Goal: Information Seeking & Learning: Learn about a topic

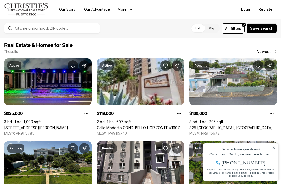
click at [273, 146] on icon at bounding box center [274, 148] width 4 height 4
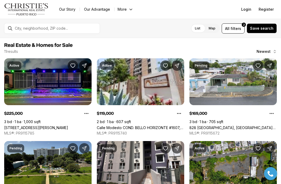
click at [219, 27] on label "Map" at bounding box center [211, 28] width 15 height 9
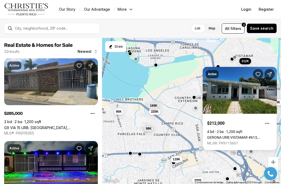
click at [254, 135] on link "GERONA URB VISTAMAR #613, [GEOGRAPHIC_DATA] [GEOGRAPHIC_DATA], 00983" at bounding box center [239, 137] width 65 height 4
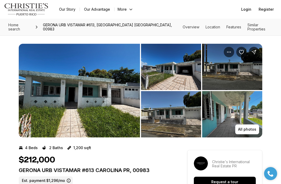
click at [110, 118] on img "View image gallery" at bounding box center [79, 91] width 121 height 94
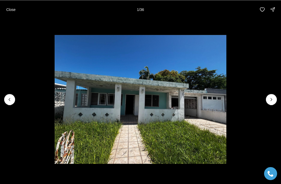
click at [273, 99] on icon "Next slide" at bounding box center [271, 99] width 5 height 5
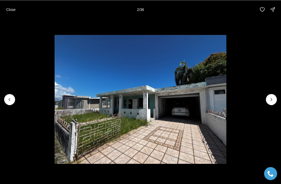
click at [270, 97] on icon "Next slide" at bounding box center [271, 99] width 5 height 5
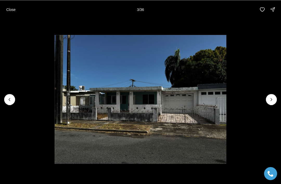
click at [226, 95] on img "3 of 36" at bounding box center [141, 99] width 172 height 129
click at [268, 96] on button "Next slide" at bounding box center [271, 99] width 11 height 11
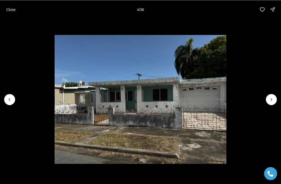
click at [266, 97] on button "Next slide" at bounding box center [271, 99] width 11 height 11
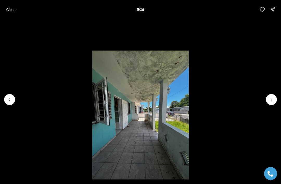
click at [267, 96] on button "Next slide" at bounding box center [271, 99] width 11 height 11
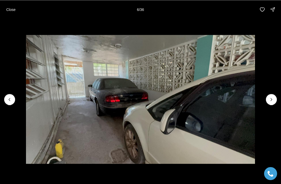
click at [267, 96] on button "Next slide" at bounding box center [271, 99] width 11 height 11
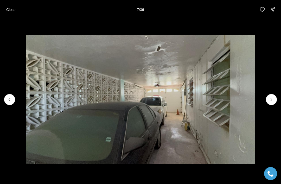
click at [255, 96] on img "7 of 36" at bounding box center [140, 99] width 229 height 129
click at [269, 99] on icon "Next slide" at bounding box center [271, 99] width 5 height 5
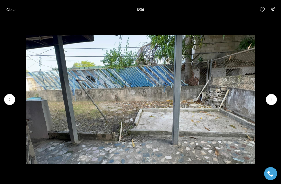
click at [271, 100] on icon "Next slide" at bounding box center [271, 99] width 5 height 5
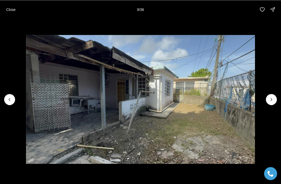
click at [270, 100] on icon "Next slide" at bounding box center [271, 99] width 5 height 5
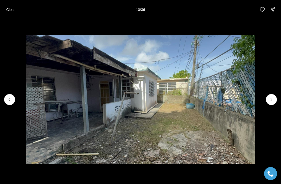
click at [269, 100] on icon "Next slide" at bounding box center [271, 99] width 5 height 5
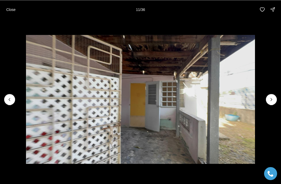
click at [269, 100] on icon "Next slide" at bounding box center [271, 99] width 5 height 5
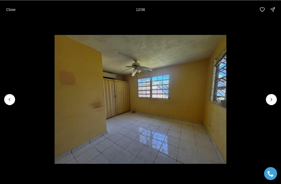
click at [269, 100] on icon "Next slide" at bounding box center [271, 99] width 5 height 5
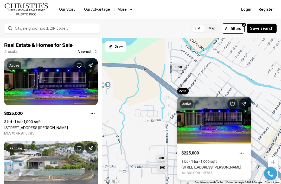
click at [209, 165] on link "824 CALLE MOLUCAS, SAN JUAN PR, 00924" at bounding box center [212, 167] width 60 height 4
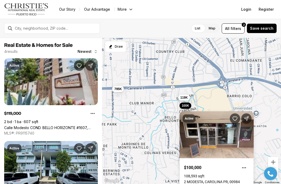
click at [214, 180] on link "2 MODESTA, CAROLINA PR, 00984" at bounding box center [212, 182] width 56 height 4
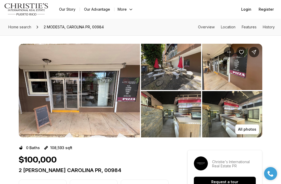
click at [118, 112] on img "View image gallery" at bounding box center [79, 91] width 121 height 94
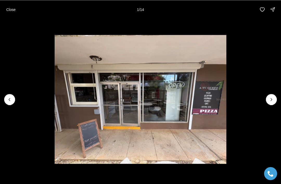
click at [226, 106] on img "1 of 14" at bounding box center [141, 99] width 172 height 129
click at [269, 100] on icon "Next slide" at bounding box center [271, 99] width 5 height 5
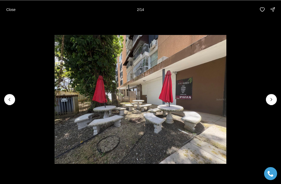
click at [266, 99] on button "Next slide" at bounding box center [271, 99] width 11 height 11
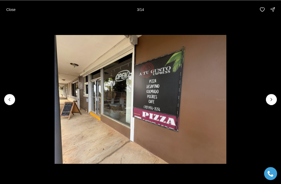
click at [226, 100] on img "3 of 14" at bounding box center [141, 99] width 172 height 129
click at [267, 99] on button "Next slide" at bounding box center [271, 99] width 11 height 11
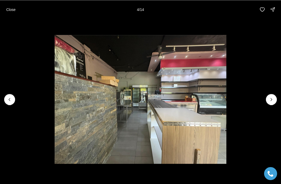
click at [226, 99] on img "4 of 14" at bounding box center [141, 99] width 172 height 129
click at [269, 97] on icon "Next slide" at bounding box center [271, 99] width 5 height 5
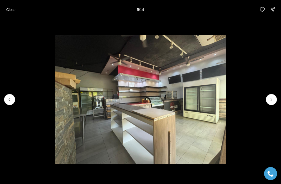
click at [270, 97] on icon "Next slide" at bounding box center [271, 99] width 5 height 5
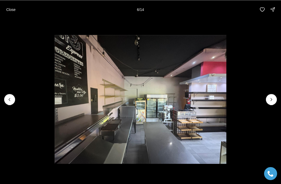
click at [226, 97] on img "6 of 14" at bounding box center [141, 99] width 172 height 129
click at [226, 98] on img "6 of 14" at bounding box center [141, 99] width 172 height 129
click at [226, 93] on img "6 of 14" at bounding box center [141, 99] width 172 height 129
click at [272, 95] on button "Next slide" at bounding box center [271, 99] width 11 height 11
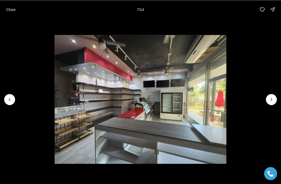
click at [269, 95] on button "Next slide" at bounding box center [271, 99] width 11 height 11
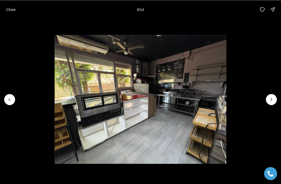
click at [268, 96] on button "Next slide" at bounding box center [271, 99] width 11 height 11
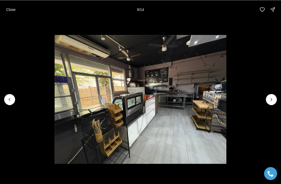
click at [268, 96] on button "Next slide" at bounding box center [271, 99] width 11 height 11
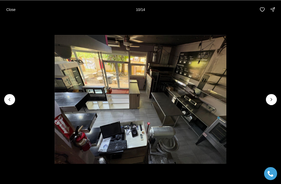
click at [226, 97] on img "10 of 14" at bounding box center [141, 99] width 172 height 129
click at [273, 95] on button "Next slide" at bounding box center [271, 99] width 11 height 11
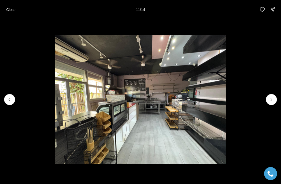
click at [269, 95] on button "Next slide" at bounding box center [271, 99] width 11 height 11
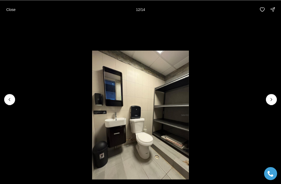
click at [266, 96] on li "12 of 14" at bounding box center [140, 99] width 281 height 161
click at [273, 92] on li "12 of 14" at bounding box center [140, 99] width 281 height 161
click at [268, 95] on li "12 of 14" at bounding box center [140, 99] width 281 height 161
click at [270, 95] on button "Next slide" at bounding box center [271, 99] width 11 height 11
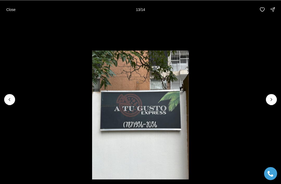
click at [265, 111] on li "13 of 14" at bounding box center [140, 99] width 281 height 161
click at [270, 105] on li "13 of 14" at bounding box center [140, 99] width 281 height 161
click at [270, 101] on icon "Next slide" at bounding box center [271, 99] width 5 height 5
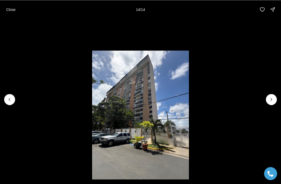
click at [271, 103] on div at bounding box center [271, 99] width 11 height 11
click at [273, 101] on div at bounding box center [271, 99] width 11 height 11
click at [16, 11] on button "Close" at bounding box center [11, 9] width 16 height 10
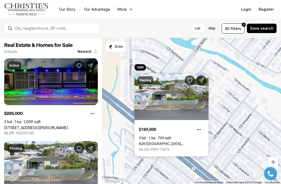
click at [175, 142] on link "828 [GEOGRAPHIC_DATA], [GEOGRAPHIC_DATA][PERSON_NAME], 00924" at bounding box center [171, 144] width 65 height 4
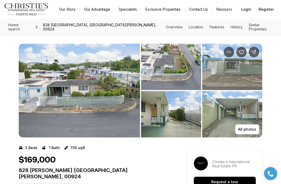
click at [121, 122] on img "View image gallery" at bounding box center [79, 91] width 121 height 94
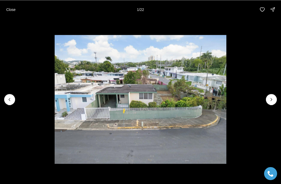
click at [270, 102] on icon "Next slide" at bounding box center [271, 99] width 5 height 5
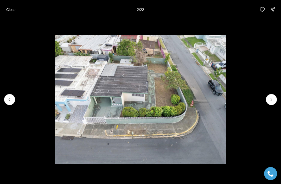
click at [55, 103] on img "2 of 22" at bounding box center [141, 99] width 172 height 129
click at [55, 107] on img "2 of 22" at bounding box center [141, 99] width 172 height 129
click at [9, 98] on icon "Previous slide" at bounding box center [9, 99] width 5 height 5
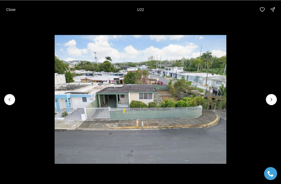
click at [272, 101] on icon "Next slide" at bounding box center [271, 99] width 5 height 5
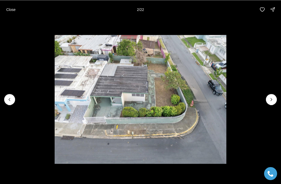
click at [4, 10] on button "Close" at bounding box center [11, 9] width 16 height 10
